Goal: Task Accomplishment & Management: Complete application form

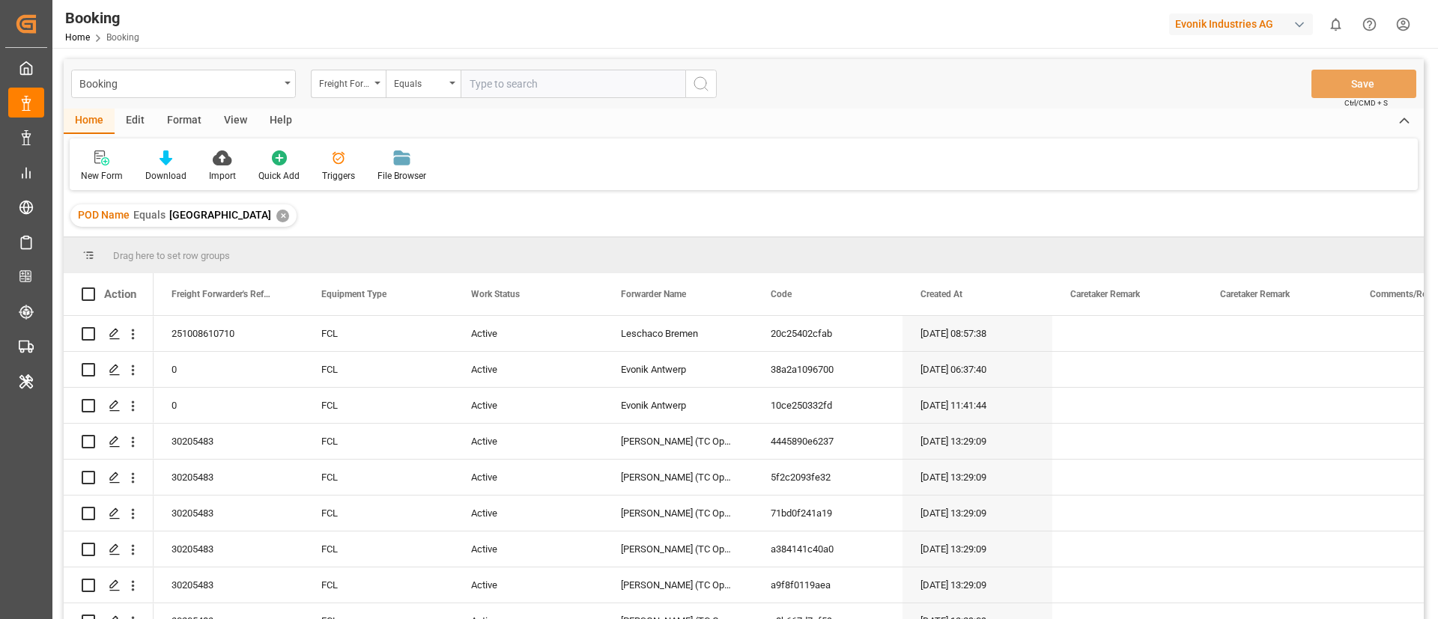
click at [276, 219] on div "✕" at bounding box center [282, 216] width 13 height 13
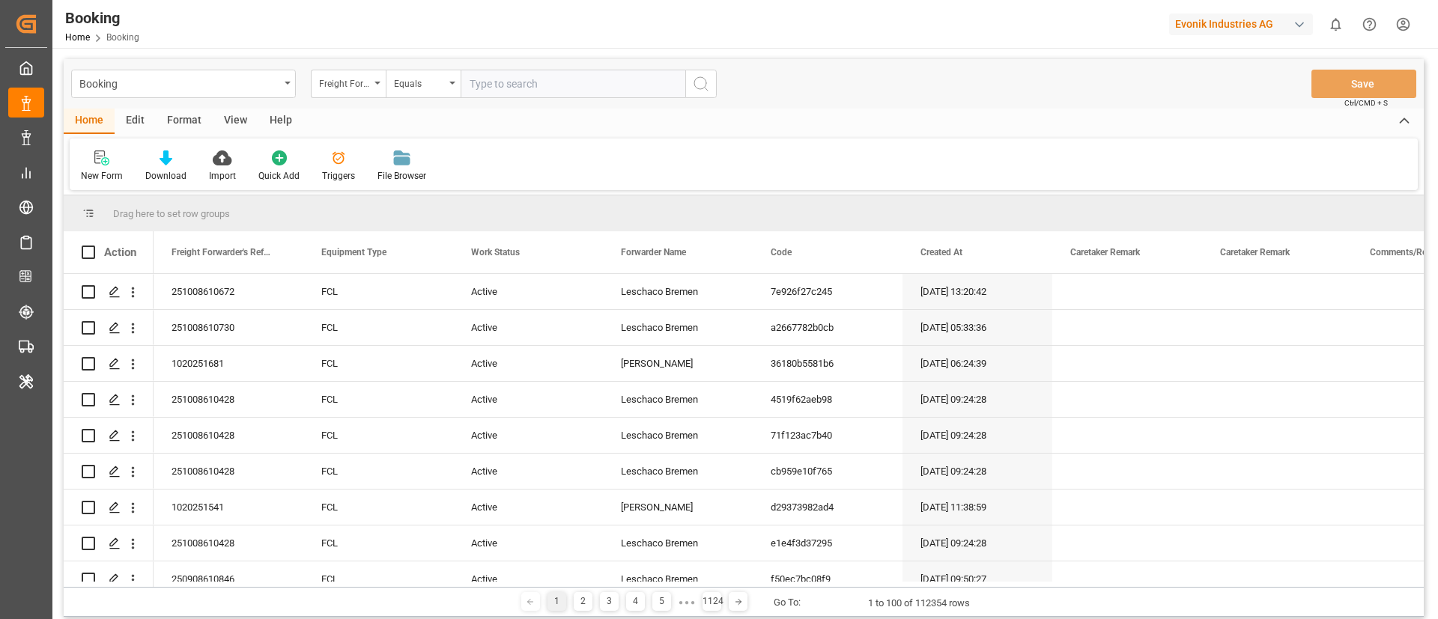
click at [188, 126] on div "Format" at bounding box center [184, 121] width 57 height 25
click at [109, 160] on icon at bounding box center [102, 158] width 13 height 15
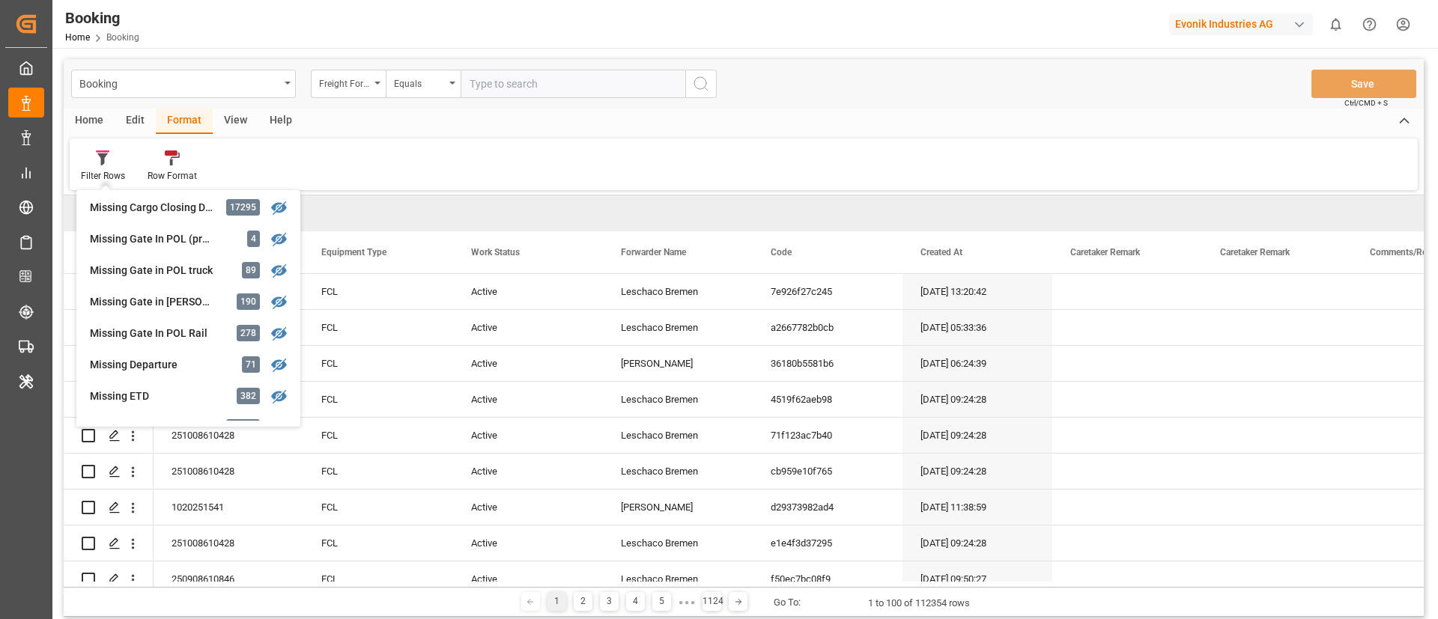
scroll to position [225, 0]
click at [169, 330] on div "Missing Departure" at bounding box center [155, 334] width 131 height 16
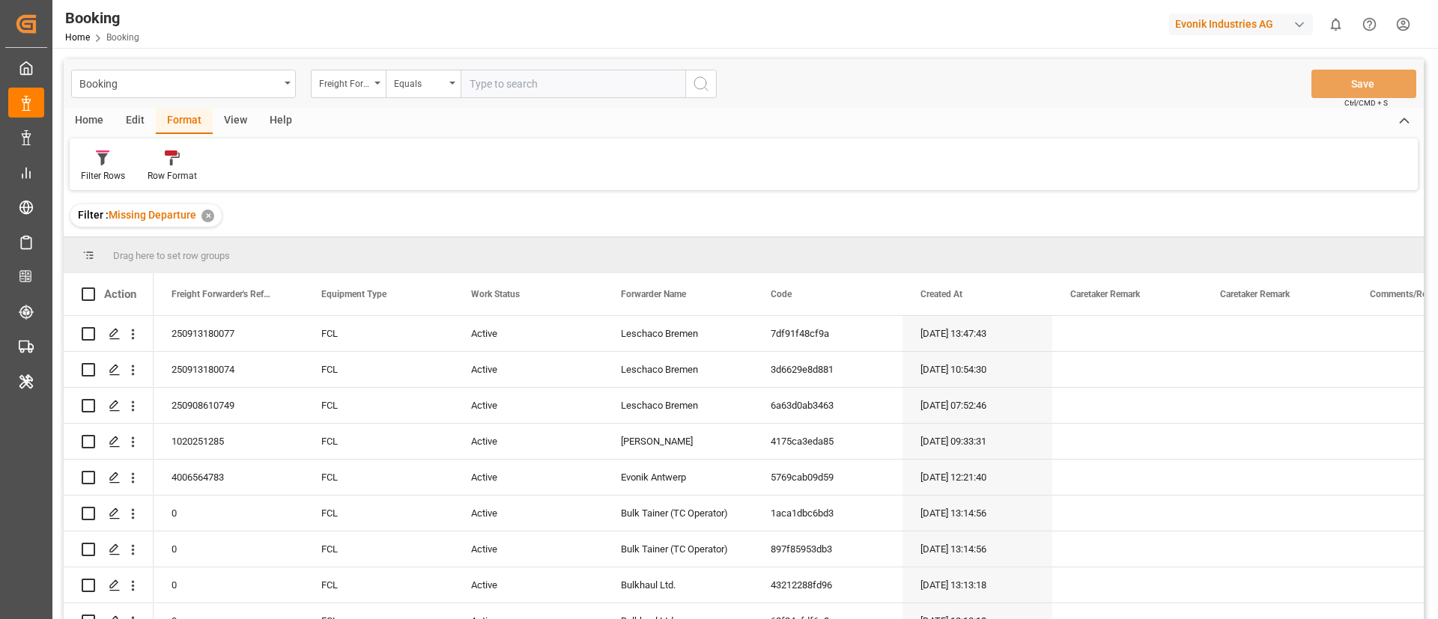
click at [228, 125] on div "View" at bounding box center [236, 121] width 46 height 25
click at [101, 161] on icon at bounding box center [95, 158] width 15 height 15
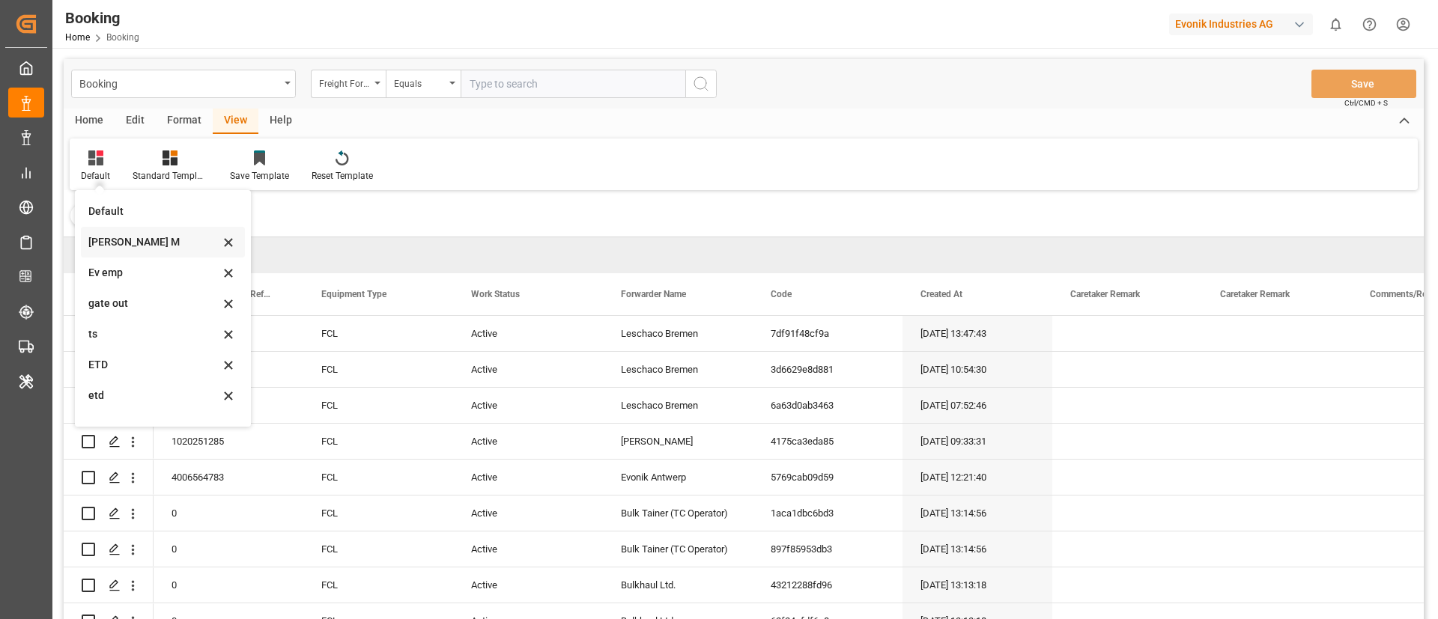
click at [122, 249] on div "[PERSON_NAME] M" at bounding box center [153, 242] width 131 height 16
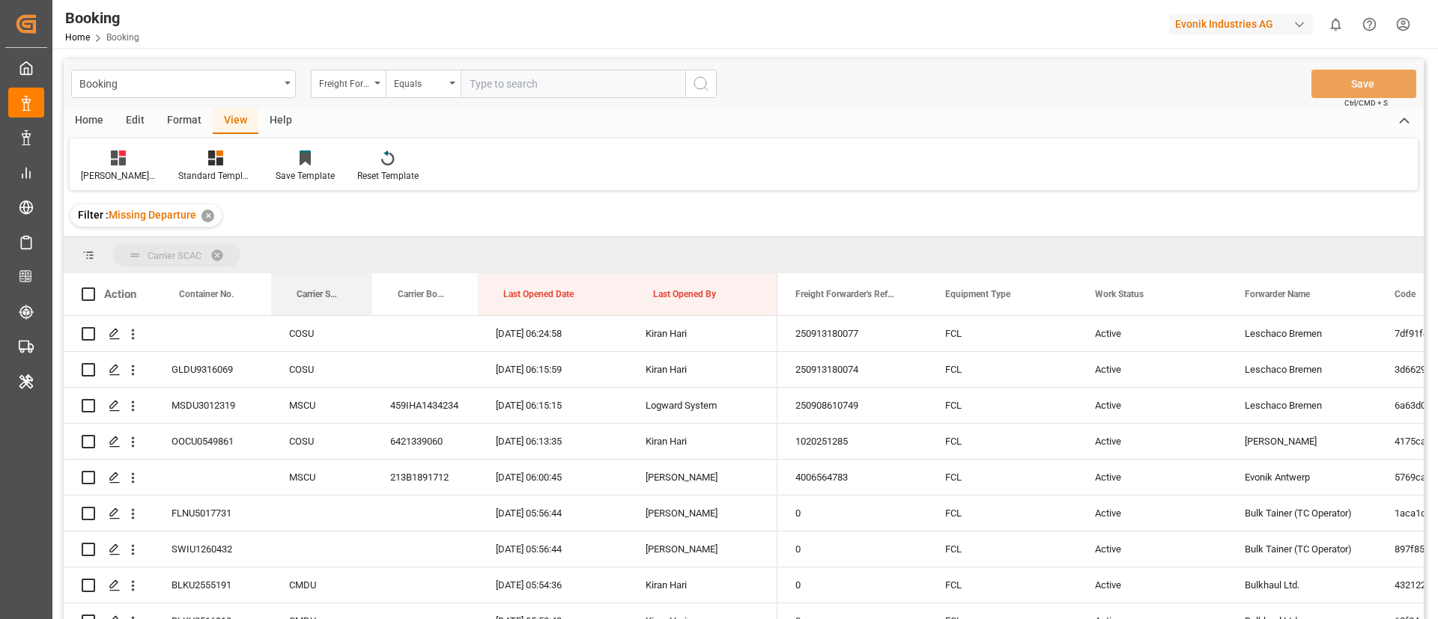
drag, startPoint x: 325, startPoint y: 292, endPoint x: 324, endPoint y: 250, distance: 42.0
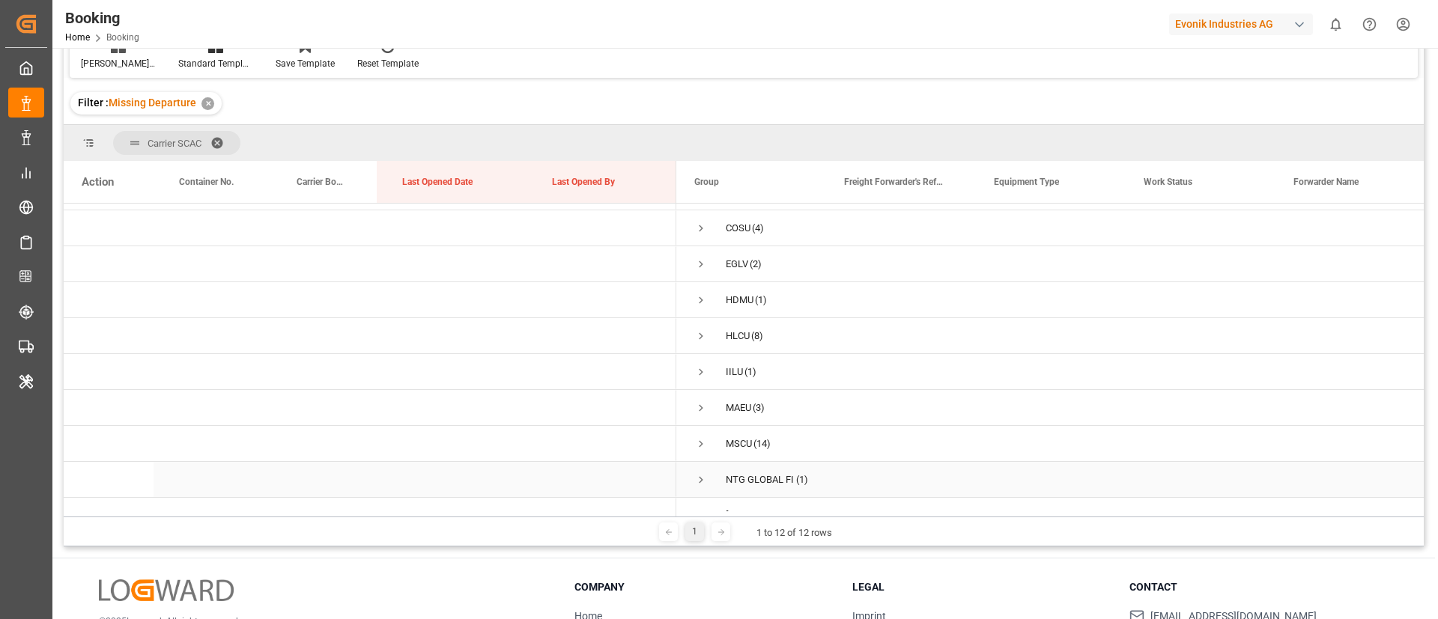
scroll to position [16, 0]
click at [706, 311] on span "Press SPACE to select this row." at bounding box center [700, 312] width 13 height 13
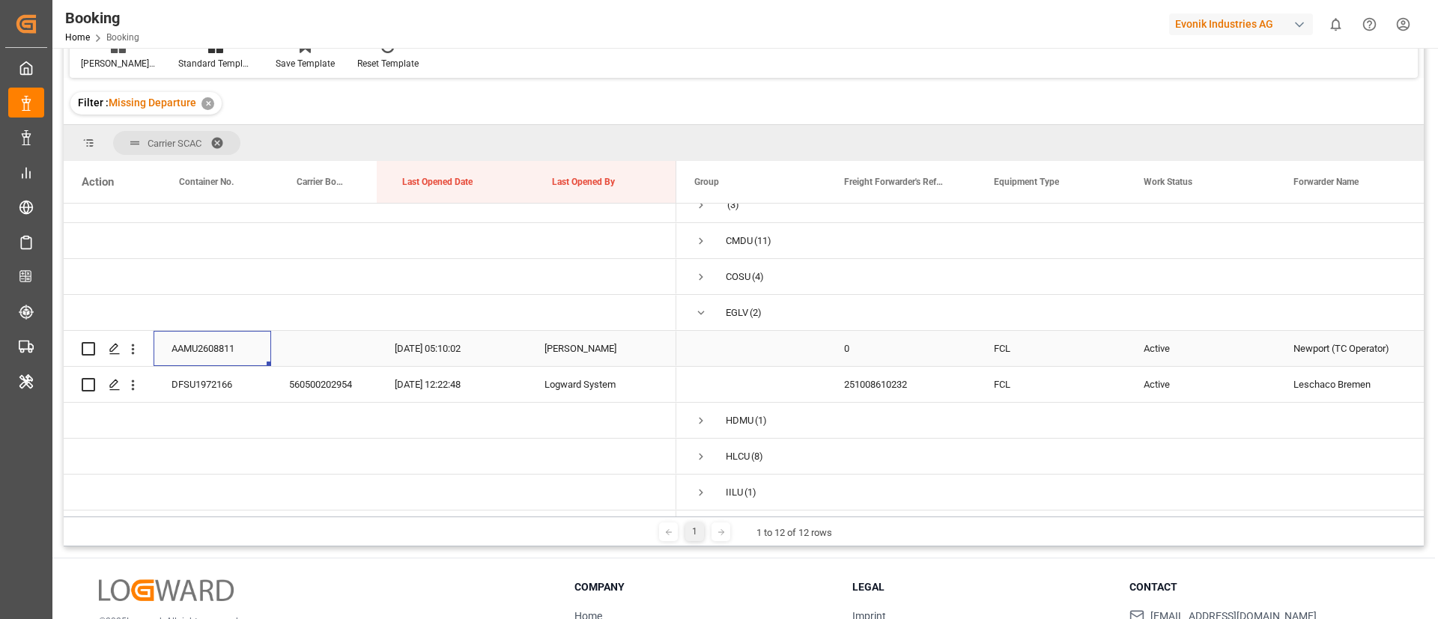
click at [227, 348] on div "AAMU2608811" at bounding box center [213, 348] width 118 height 35
click at [133, 351] on icon "open menu" at bounding box center [133, 350] width 16 height 16
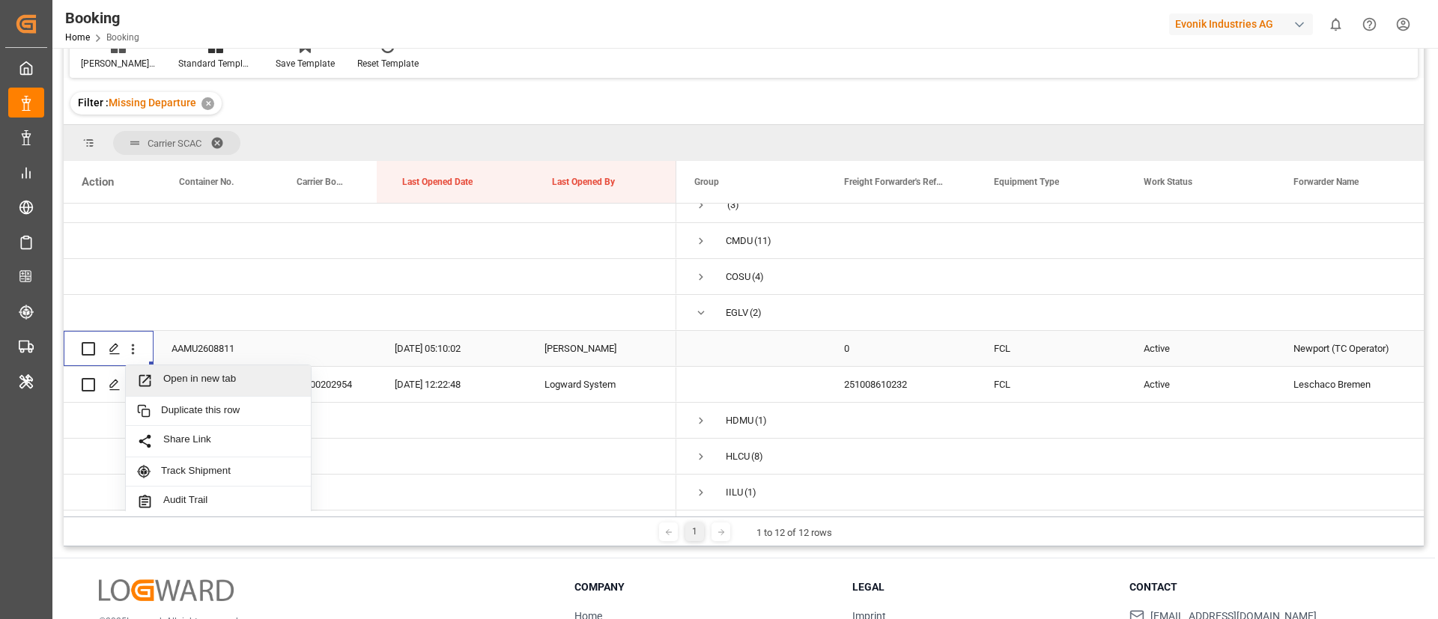
click at [176, 376] on span "Open in new tab" at bounding box center [231, 381] width 136 height 16
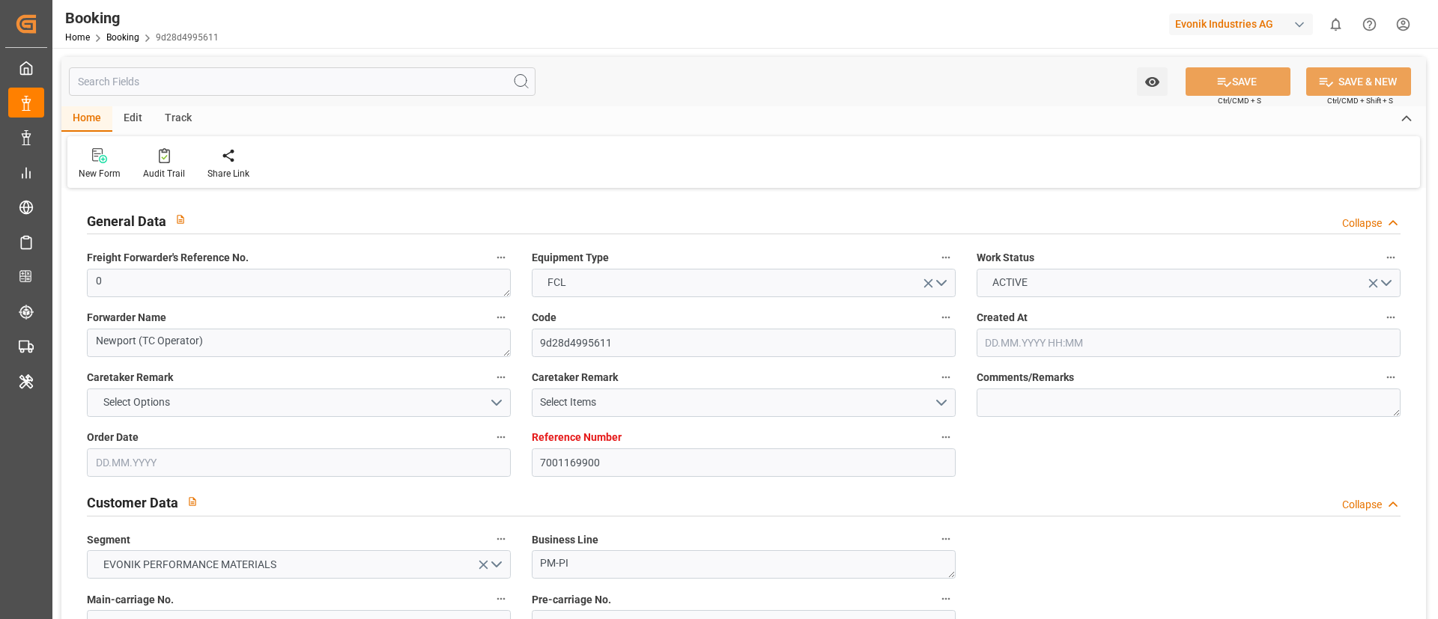
type input "7001169900"
type input "9401099"
type input "Evergreen"
type input "Evergreen Marine Corp."
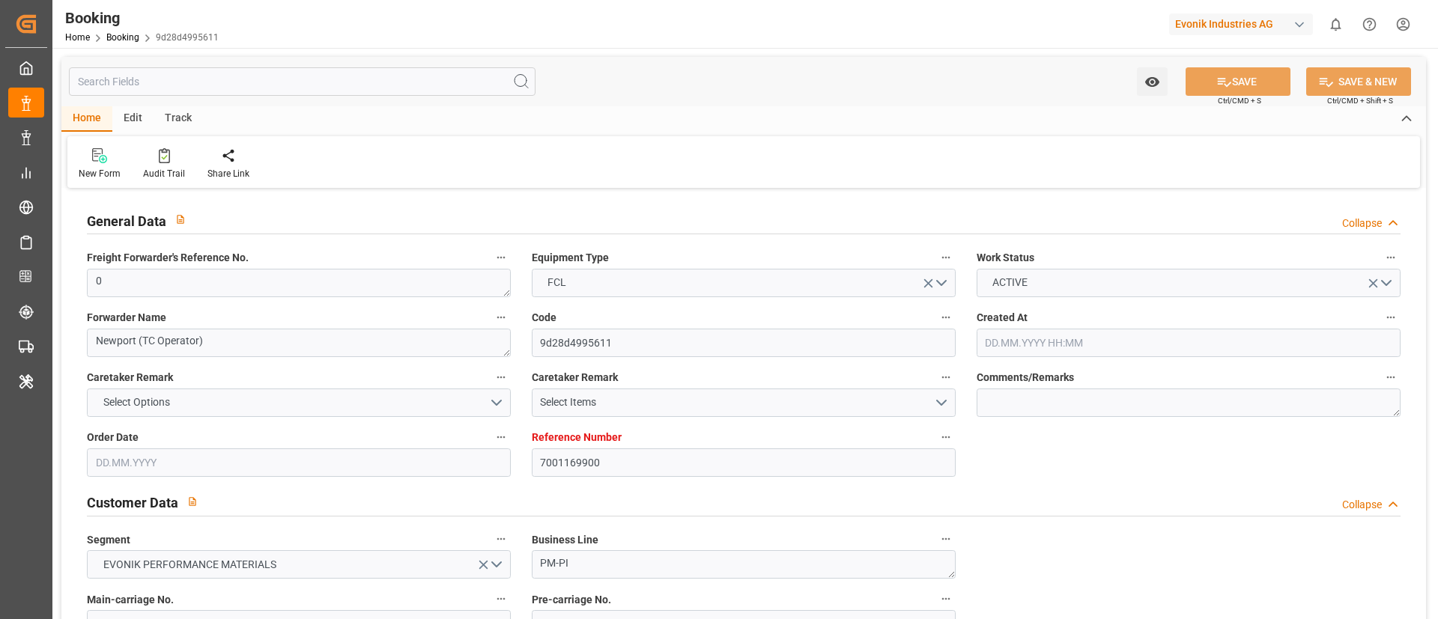
type input "BEANR"
type input "MXVER"
type input "0"
type input "-12"
type input "15.05.2025 13:28"
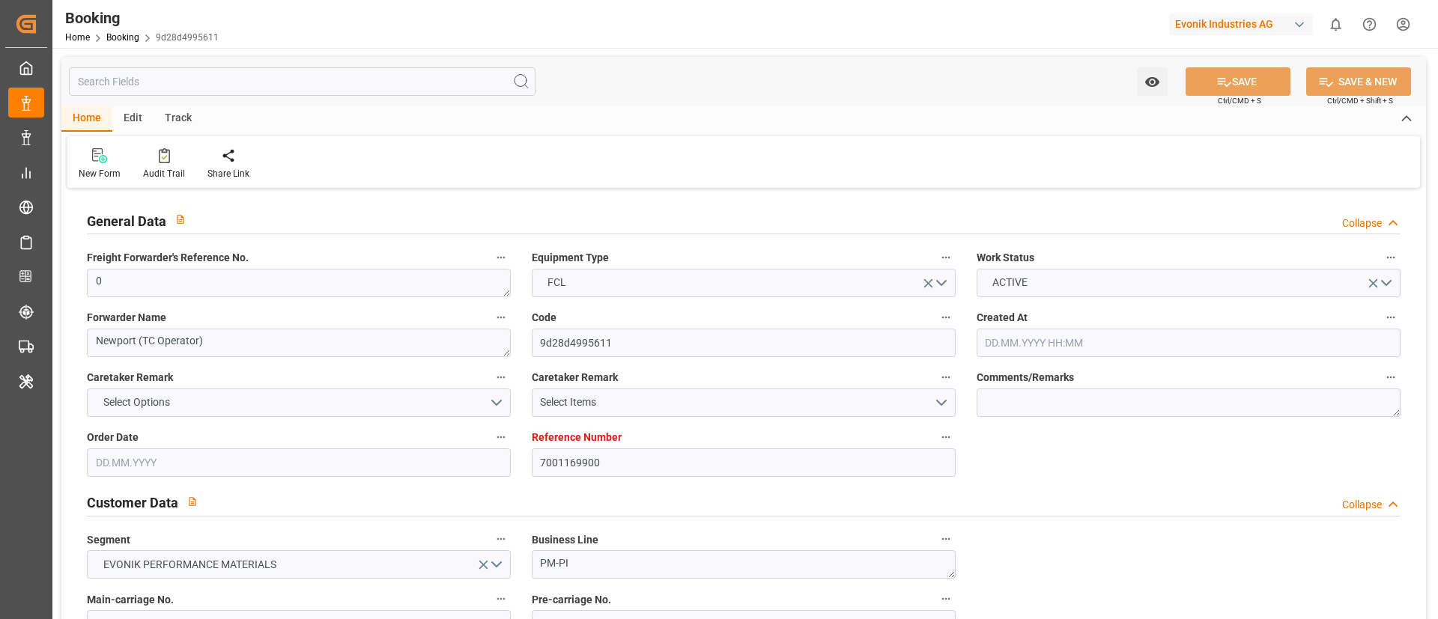
type input "[DATE]"
type input "23.06.2025"
type input "28.05.2025"
type input "28.05.2025 00:00"
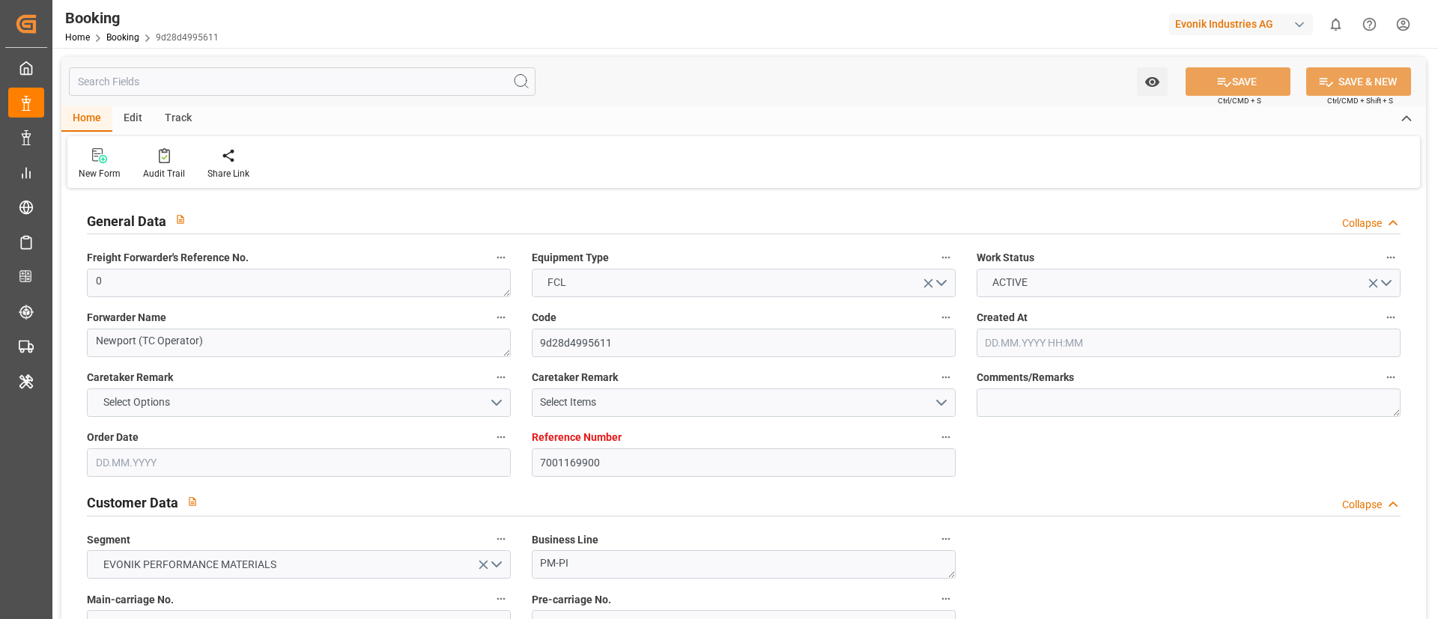
type input "11.06.2025 00:00"
type input "29.06.2025 00:00"
type input "23.06.2025 00:00"
type input "23.06.2025"
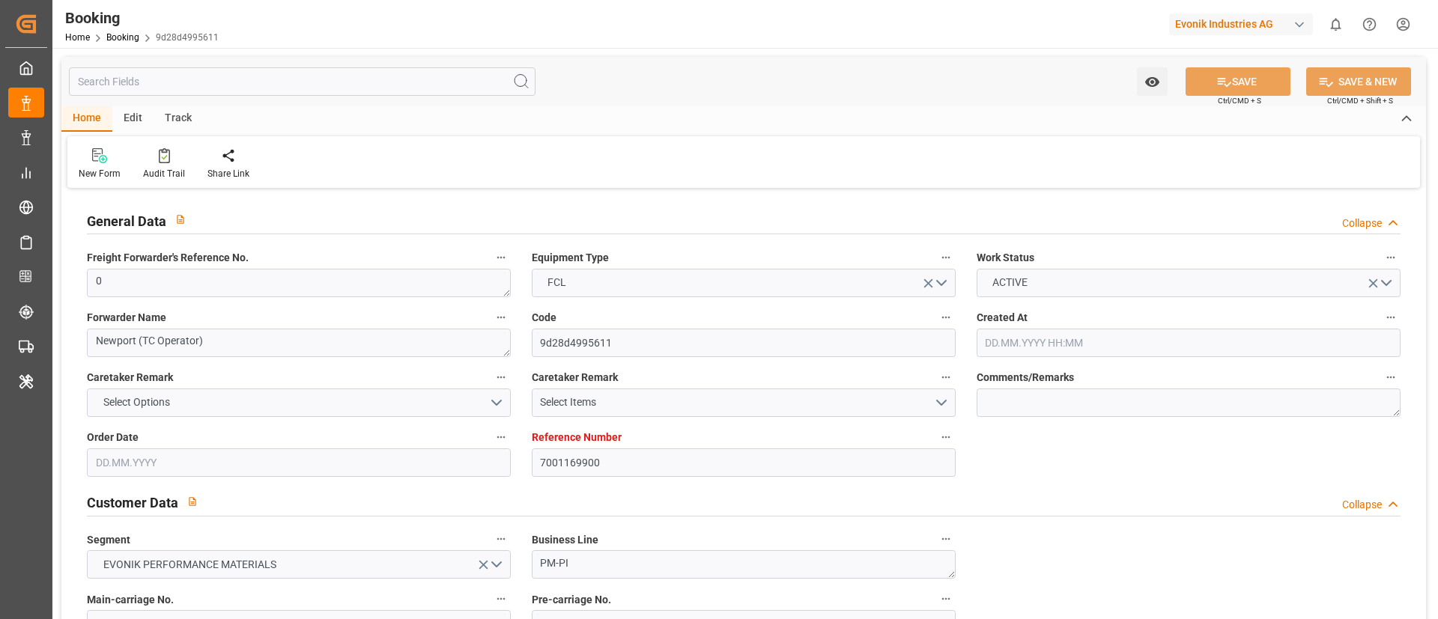
type input "24.06.2025"
type input "25.09.2025 05:10"
